Goal: Information Seeking & Learning: Learn about a topic

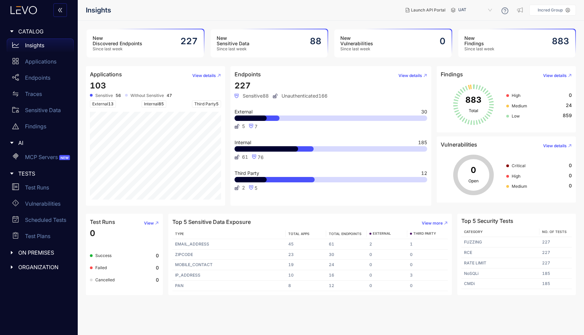
click at [130, 45] on h3 "New Discovered Endpoints" at bounding box center [118, 40] width 50 height 11
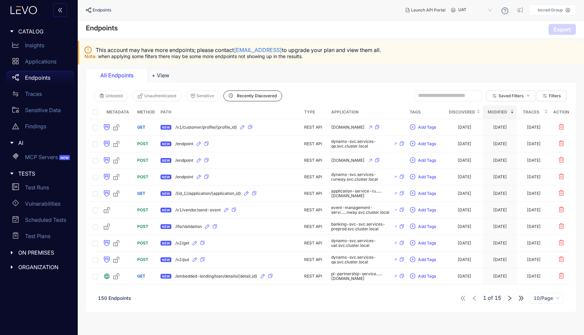
click at [43, 78] on p "Endpoints" at bounding box center [37, 78] width 25 height 6
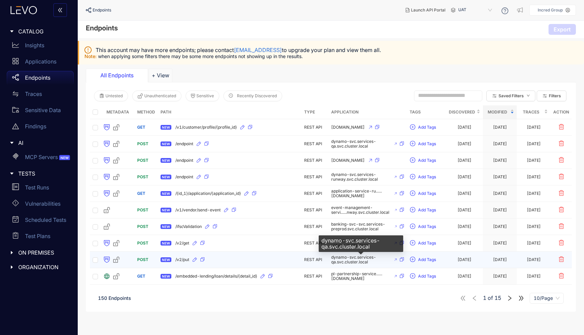
click at [349, 260] on span "dynamo-svc.services-qa.svc.cluster.local" at bounding box center [360, 259] width 59 height 9
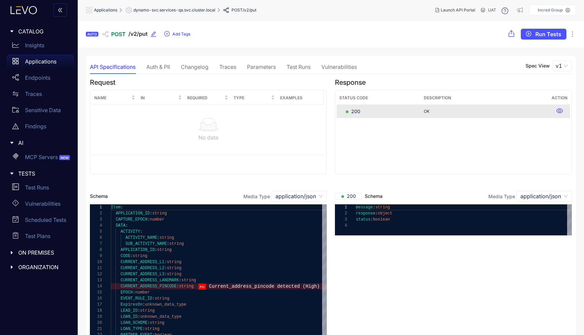
click at [166, 11] on span "dynamo-svc.services-qa.svc.cluster.local" at bounding box center [174, 10] width 82 height 5
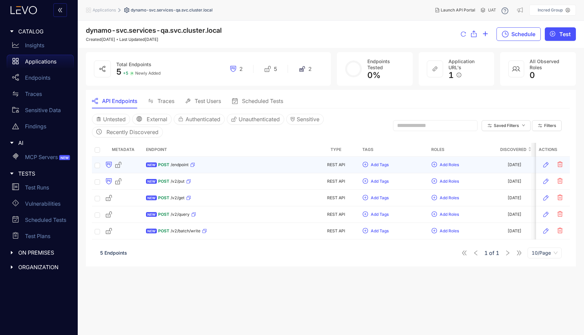
click at [178, 168] on div "POST /endpoint" at bounding box center [176, 164] width 37 height 11
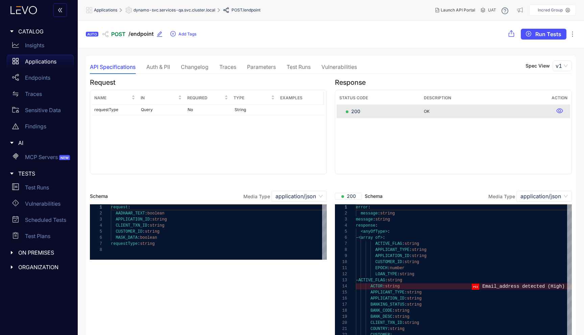
scroll to position [13, 0]
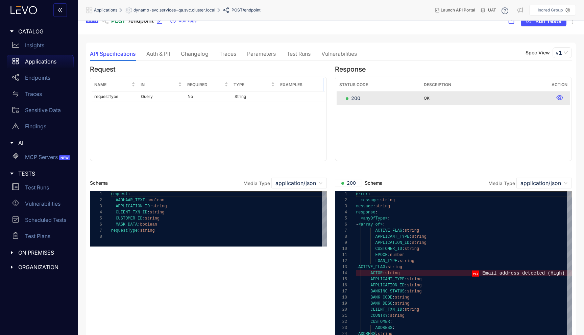
click at [164, 56] on div "Auth & PII" at bounding box center [158, 54] width 24 height 6
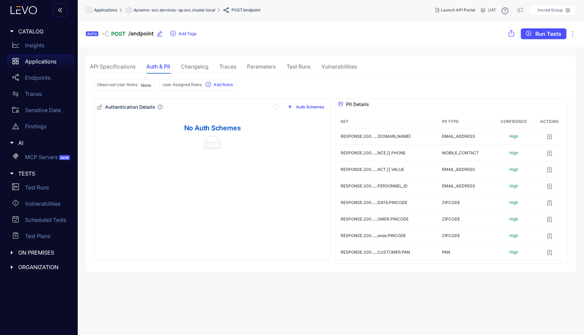
click at [198, 64] on div "Changelog" at bounding box center [195, 66] width 28 height 6
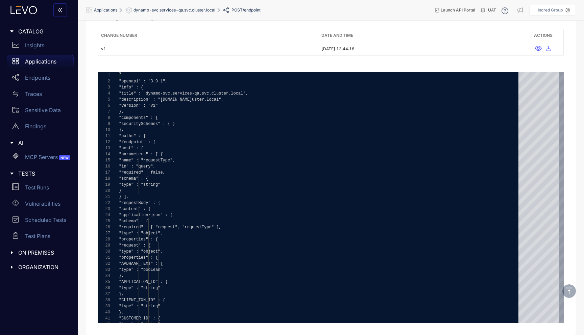
scroll to position [0, 0]
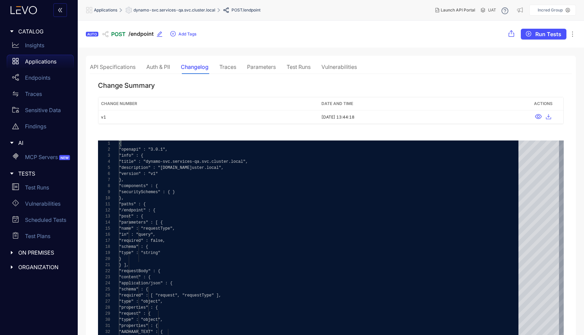
click at [231, 72] on div "Traces" at bounding box center [227, 67] width 17 height 14
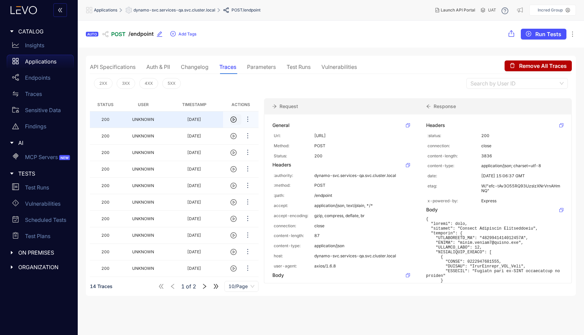
click at [231, 120] on icon "play-circle" at bounding box center [233, 120] width 6 height 6
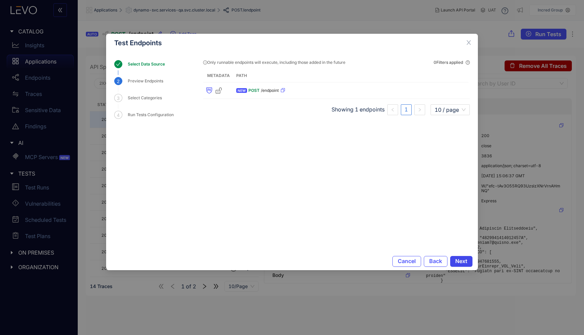
click at [466, 264] on span "Next" at bounding box center [461, 261] width 12 height 6
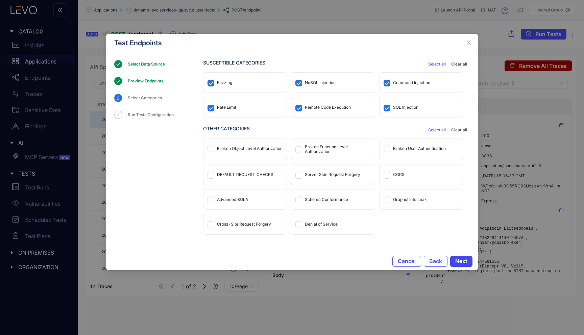
click at [461, 257] on button "Next" at bounding box center [461, 261] width 22 height 11
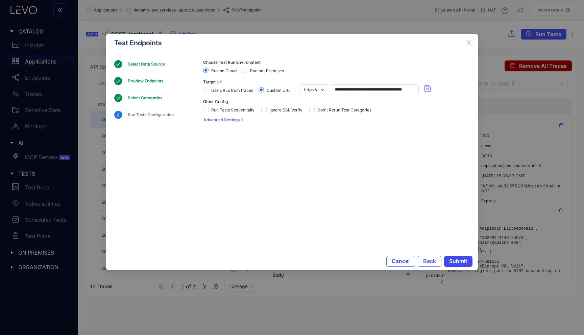
click at [461, 257] on button "Submit" at bounding box center [458, 261] width 28 height 11
click at [461, 257] on button "Submit" at bounding box center [457, 261] width 30 height 11
click at [458, 258] on span "Submit" at bounding box center [458, 261] width 18 height 6
click at [471, 44] on icon "close" at bounding box center [468, 43] width 6 height 6
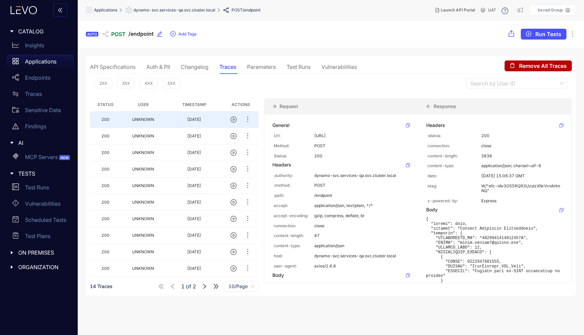
click at [205, 73] on div "Changelog" at bounding box center [195, 67] width 28 height 14
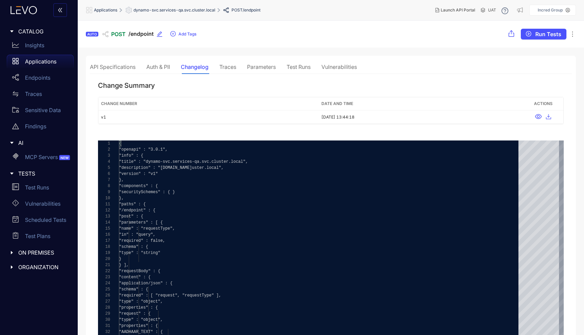
click at [155, 60] on div "Auth & PII" at bounding box center [158, 67] width 24 height 14
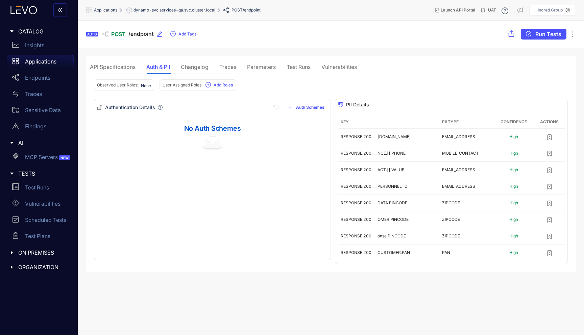
click at [108, 64] on div "API Specifications" at bounding box center [113, 67] width 46 height 6
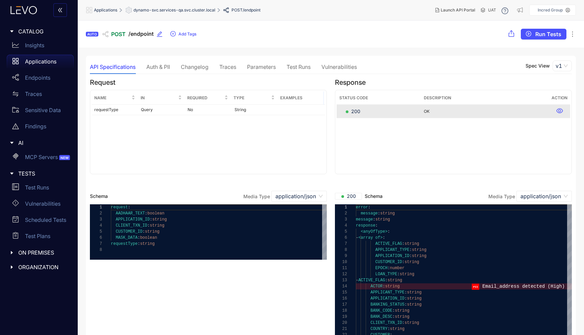
click at [341, 63] on div "Vulnerabilities" at bounding box center [338, 67] width 35 height 14
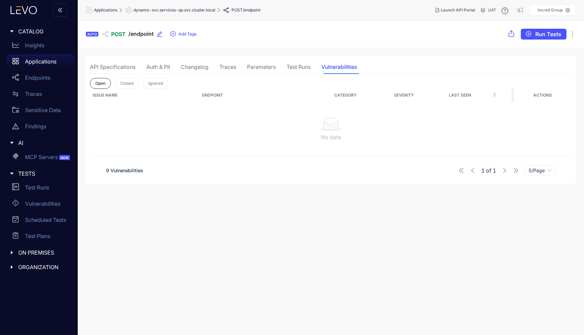
click at [285, 64] on div "API Specifications Auth & PII Changelog Traces Parameters Test Runs Vulnerabili…" at bounding box center [223, 67] width 267 height 14
click at [299, 64] on div "Test Runs" at bounding box center [298, 67] width 24 height 6
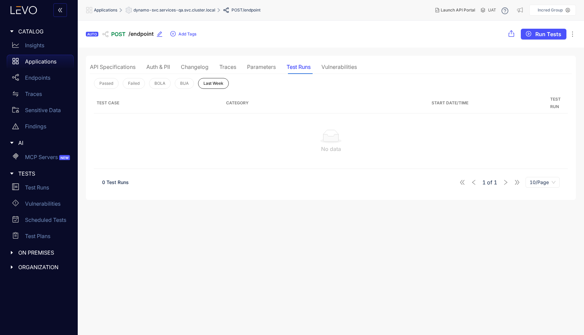
click at [270, 68] on div "Parameters" at bounding box center [261, 67] width 29 height 6
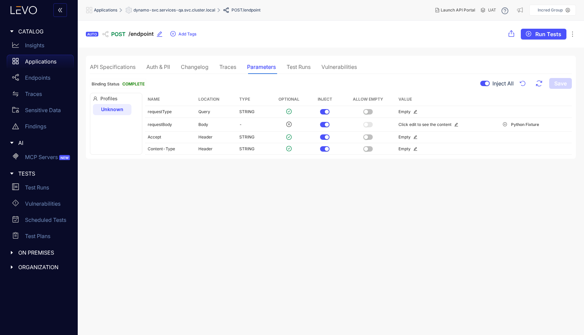
click at [167, 70] on div "Auth & PII" at bounding box center [158, 67] width 24 height 14
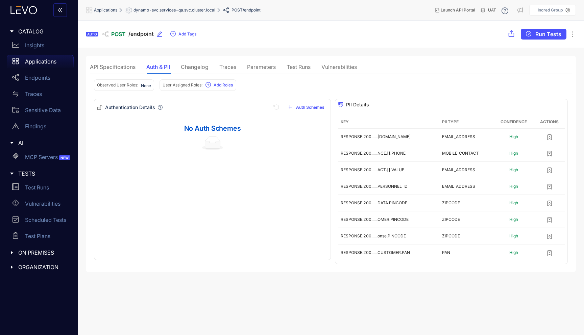
click at [189, 61] on div "Changelog" at bounding box center [195, 67] width 28 height 14
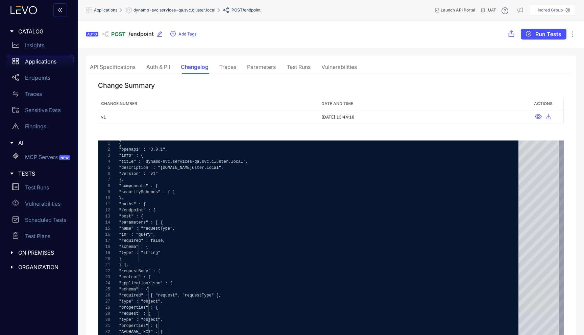
click at [133, 62] on div "API Specifications" at bounding box center [113, 67] width 46 height 14
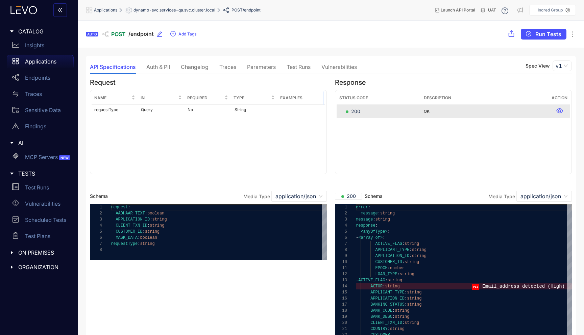
click at [102, 12] on span "Applications" at bounding box center [105, 10] width 23 height 5
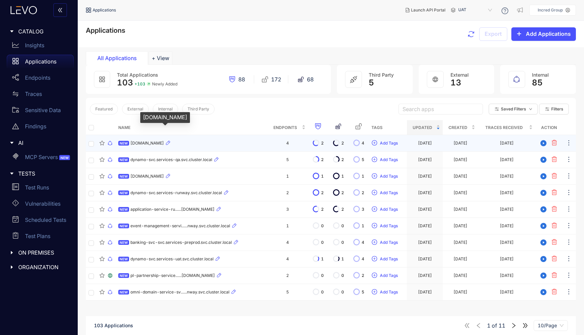
click at [164, 143] on span "[DOMAIN_NAME]" at bounding box center [146, 143] width 33 height 5
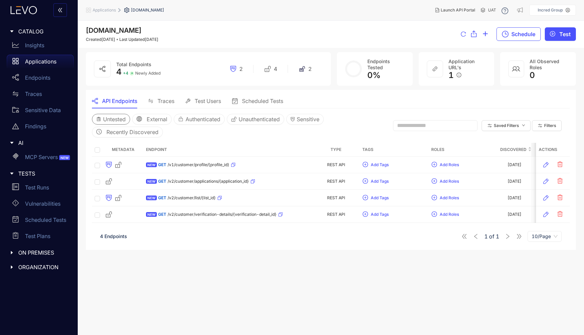
click at [110, 123] on button "Untested" at bounding box center [111, 119] width 38 height 11
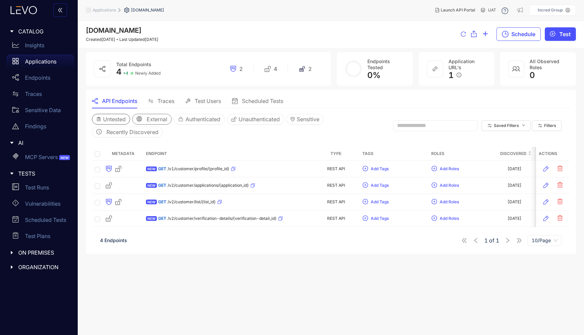
click at [146, 123] on button "External" at bounding box center [152, 119] width 40 height 11
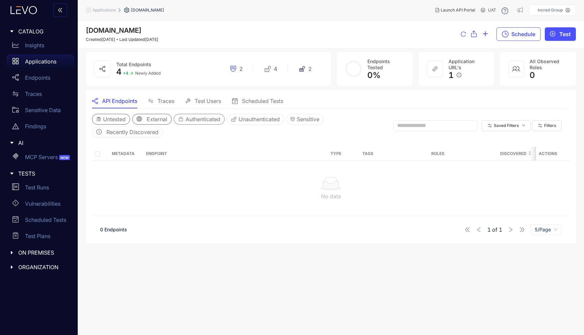
click at [181, 123] on button "Authenticated" at bounding box center [199, 119] width 51 height 11
click at [244, 121] on span "Unauthenticated" at bounding box center [258, 119] width 41 height 6
click at [212, 120] on span "Authenticated" at bounding box center [202, 119] width 35 height 6
click at [168, 118] on button "External" at bounding box center [152, 119] width 40 height 11
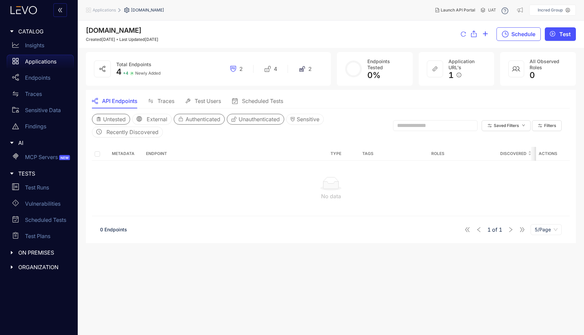
click at [109, 115] on button "Untested" at bounding box center [111, 119] width 38 height 11
click at [173, 98] on span "Traces" at bounding box center [165, 101] width 17 height 6
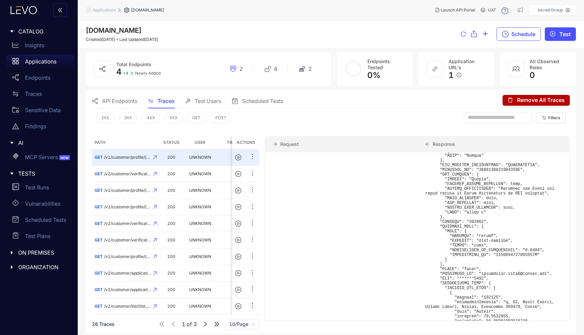
scroll to position [2449, 0]
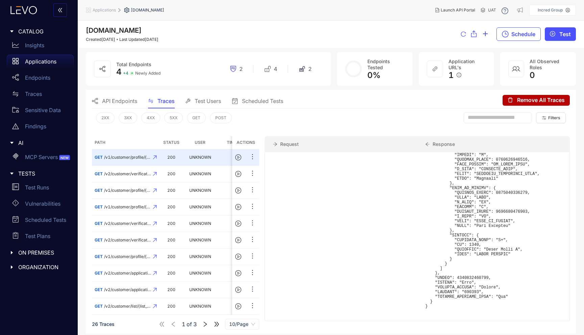
click at [105, 9] on span "Applications" at bounding box center [104, 10] width 23 height 5
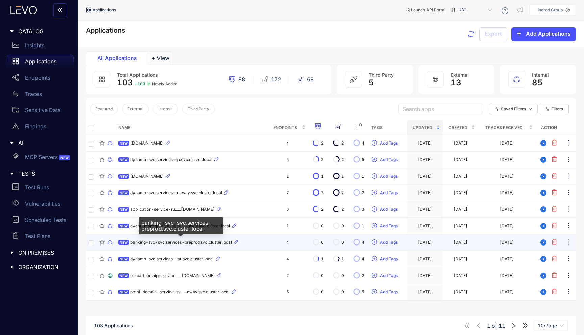
click at [176, 242] on span "banking-svc-svc.services-preprod.svc.cluster.local" at bounding box center [180, 242] width 101 height 5
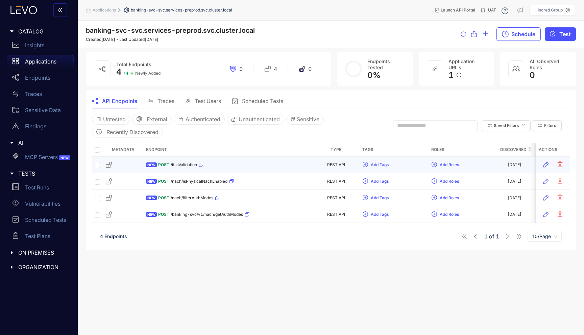
click at [177, 168] on div "POST /ifscValidation" at bounding box center [180, 164] width 45 height 11
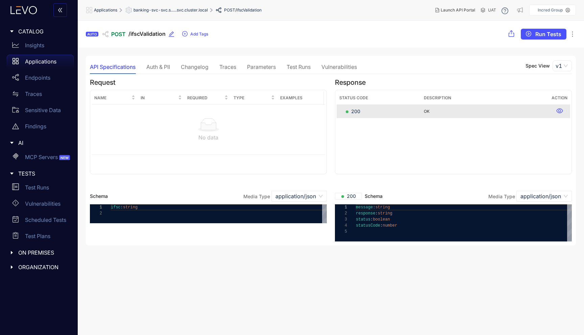
click at [158, 64] on div "Auth & PII" at bounding box center [158, 67] width 24 height 6
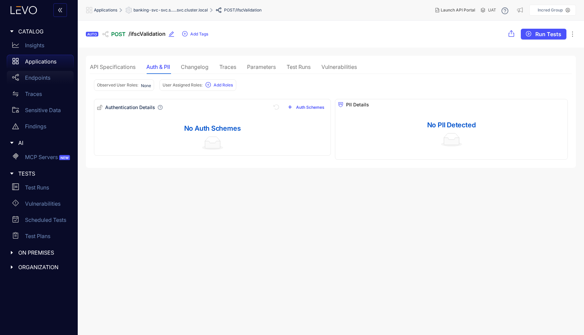
click at [33, 85] on link "Endpoints" at bounding box center [40, 79] width 67 height 16
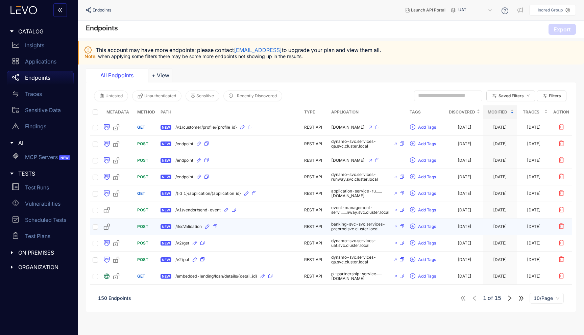
click at [184, 225] on div "NEW /ifscValidation" at bounding box center [229, 226] width 138 height 11
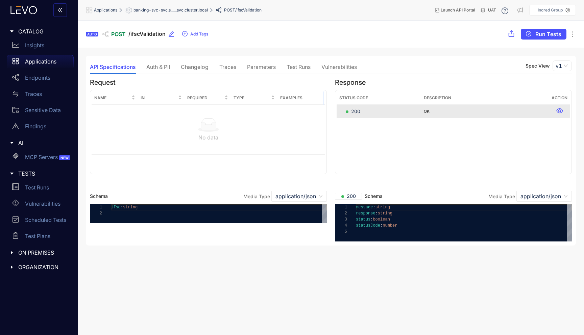
click at [223, 69] on div "Traces" at bounding box center [227, 67] width 17 height 6
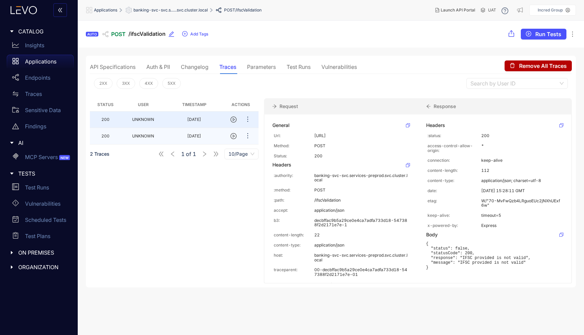
click at [196, 139] on td "[DATE]" at bounding box center [194, 136] width 58 height 17
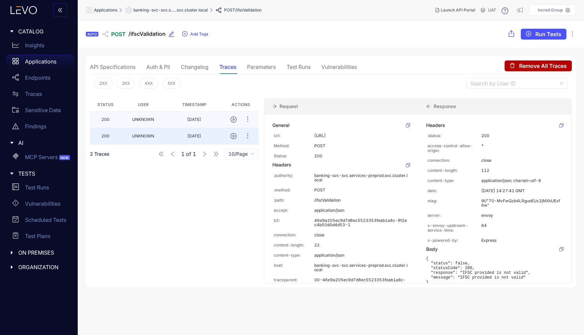
click at [150, 113] on td "UNKNOWN" at bounding box center [143, 119] width 44 height 17
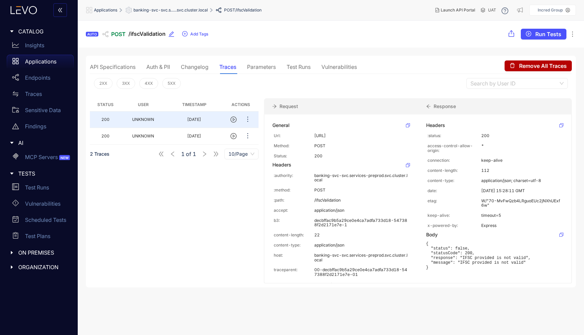
click at [119, 64] on div "API Specifications" at bounding box center [113, 67] width 46 height 6
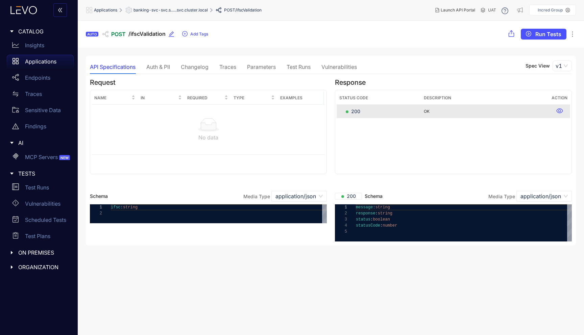
click at [162, 9] on span "banking-svc-svc.s......svc.cluster.local" at bounding box center [170, 10] width 74 height 5
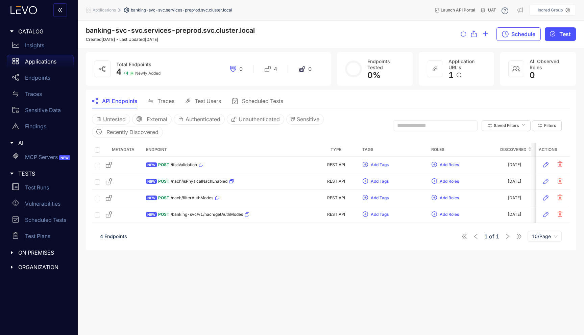
click at [205, 97] on div "Test Users" at bounding box center [203, 101] width 36 height 14
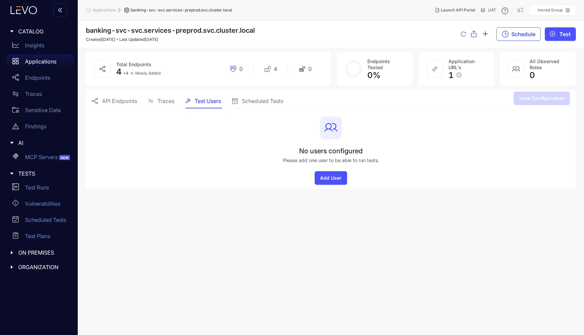
click at [250, 101] on span "Scheduled Tests" at bounding box center [262, 101] width 41 height 6
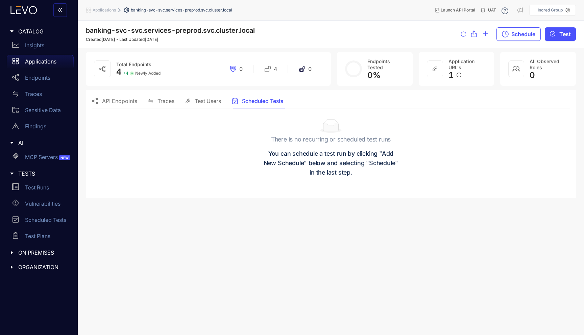
click at [116, 101] on span "API Endpoints" at bounding box center [119, 101] width 35 height 6
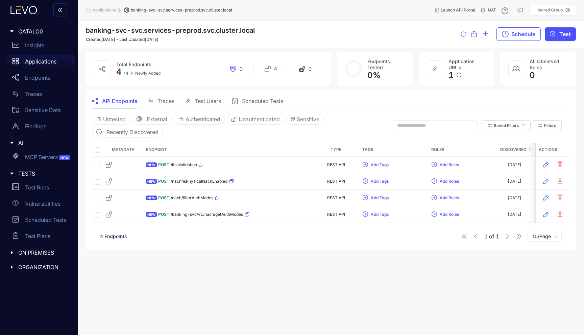
click at [108, 9] on span "Applications" at bounding box center [104, 10] width 23 height 5
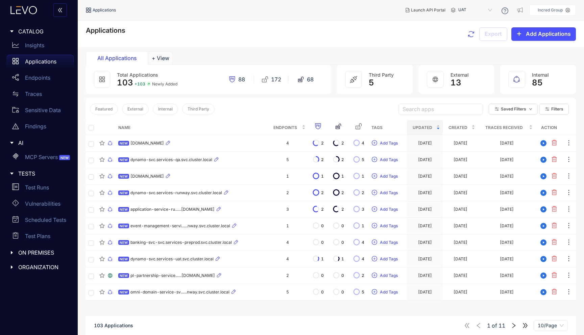
click at [513, 327] on icon "right" at bounding box center [513, 326] width 6 height 6
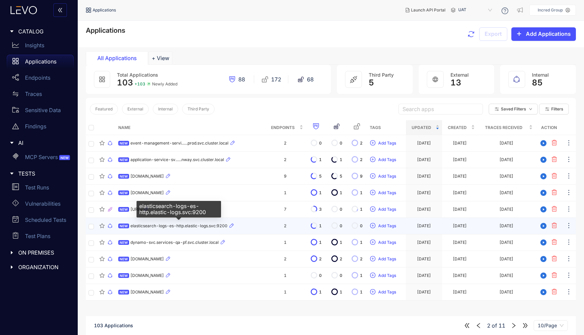
click at [197, 224] on span "elasticsearch-logs-es-http.elastic-logs.svc:9200" at bounding box center [178, 226] width 97 height 5
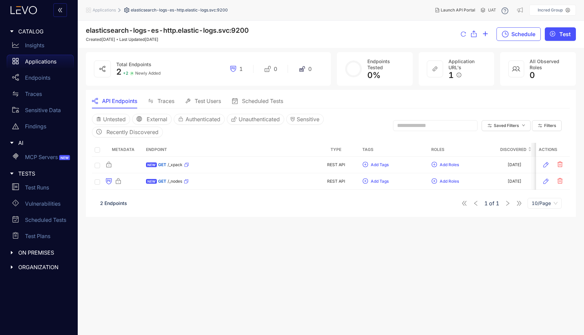
click at [113, 7] on li "Applications" at bounding box center [105, 10] width 38 height 12
click at [110, 10] on span "Applications" at bounding box center [104, 10] width 23 height 5
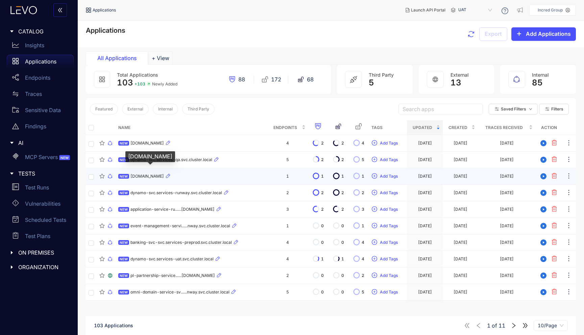
click at [156, 177] on span "[DOMAIN_NAME]" at bounding box center [146, 176] width 33 height 5
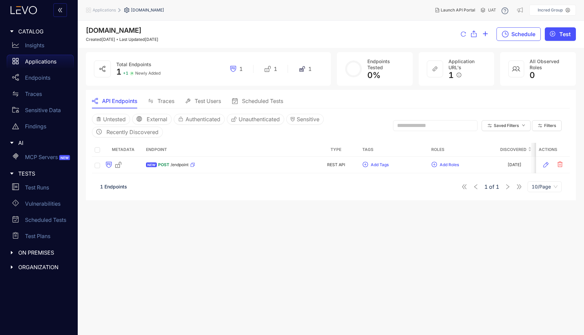
click at [109, 10] on span "Applications" at bounding box center [104, 10] width 23 height 5
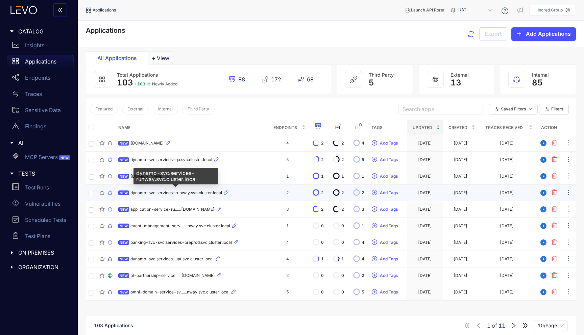
click at [171, 195] on span "dynamo-svc.services-runway.svc.cluster.local" at bounding box center [176, 192] width 92 height 5
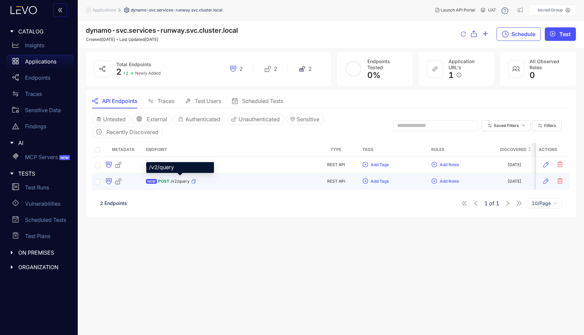
click at [179, 182] on span "/v2/query" at bounding box center [180, 181] width 19 height 5
